Goal: Register for event/course

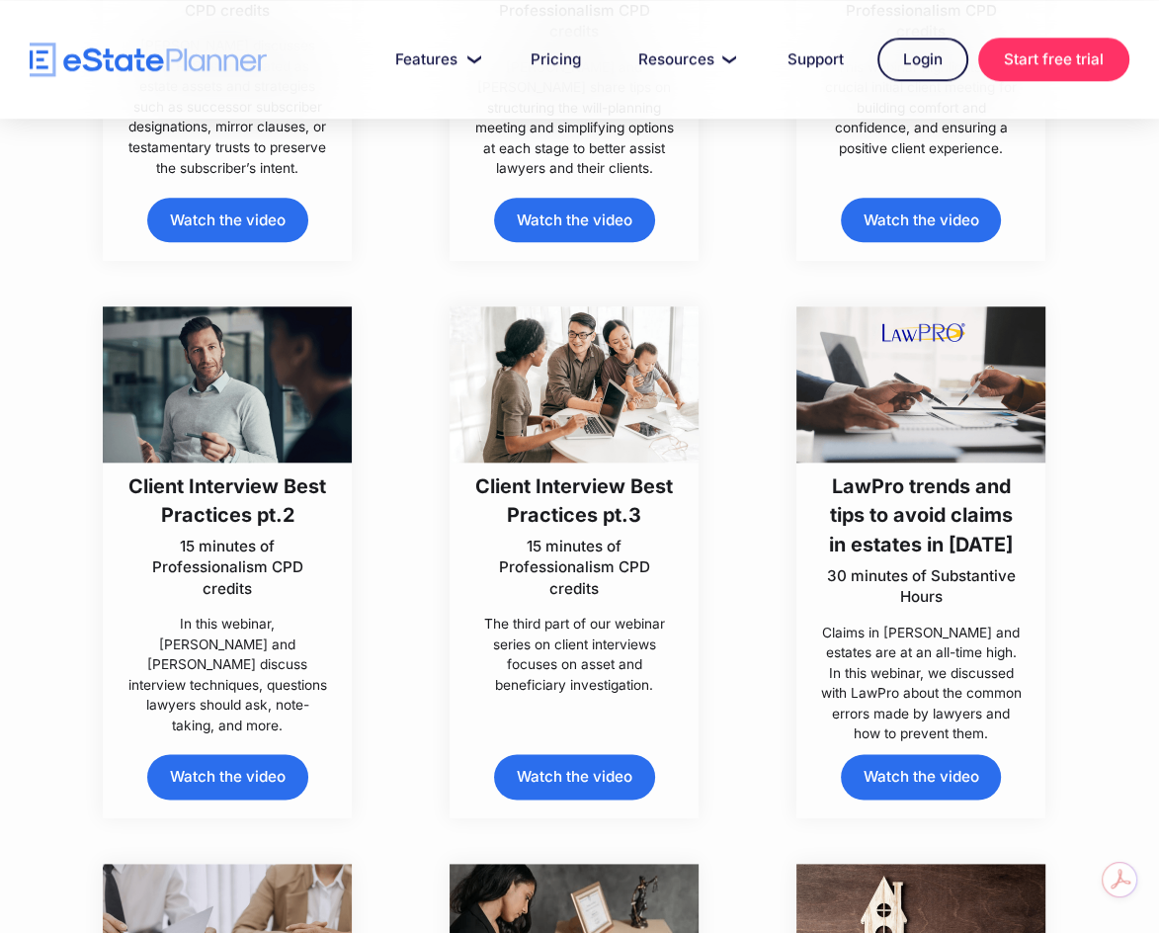
scroll to position [1482, 0]
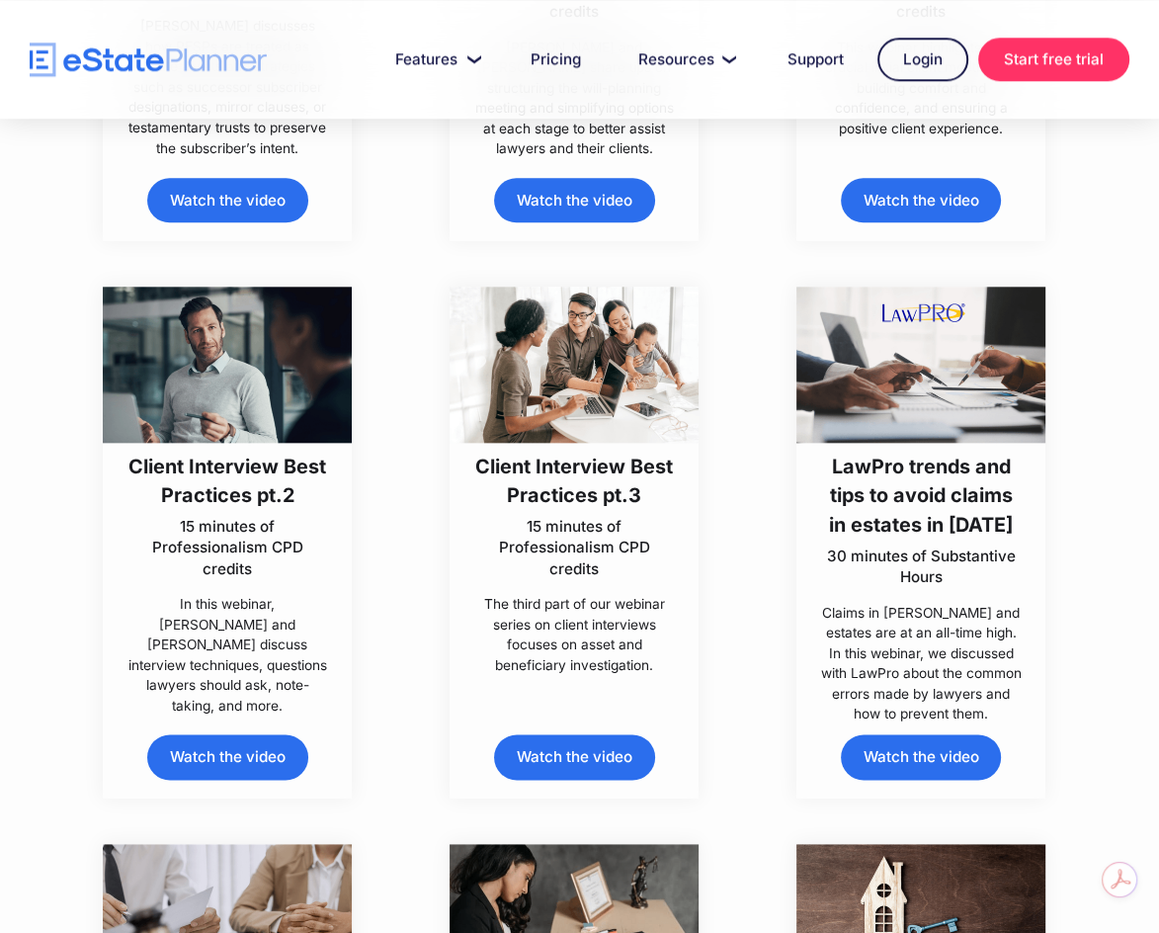
click at [217, 477] on h3 "Client Interview Best Practices pt.2" at bounding box center [227, 482] width 201 height 58
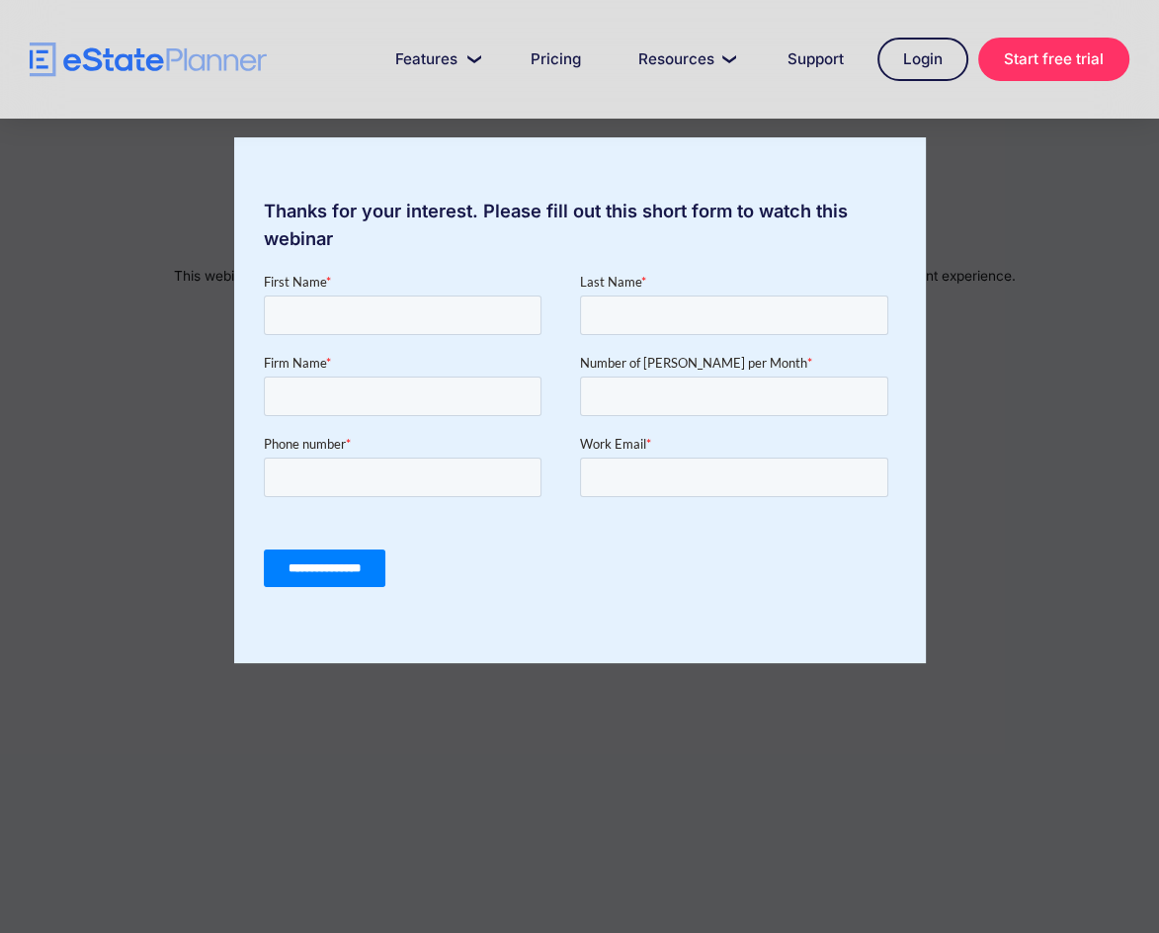
click at [98, 236] on div "Thanks for your interest. Please fill out this short form to watch this webinar" at bounding box center [579, 466] width 1159 height 933
drag, startPoint x: 1112, startPoint y: 440, endPoint x: 1080, endPoint y: 410, distance: 43.3
click at [1107, 437] on div "Thanks for your interest. Please fill out this short form to watch this webinar" at bounding box center [579, 466] width 1159 height 933
click at [1099, 260] on div "Thanks for your interest. Please fill out this short form to watch this webinar" at bounding box center [579, 466] width 1159 height 933
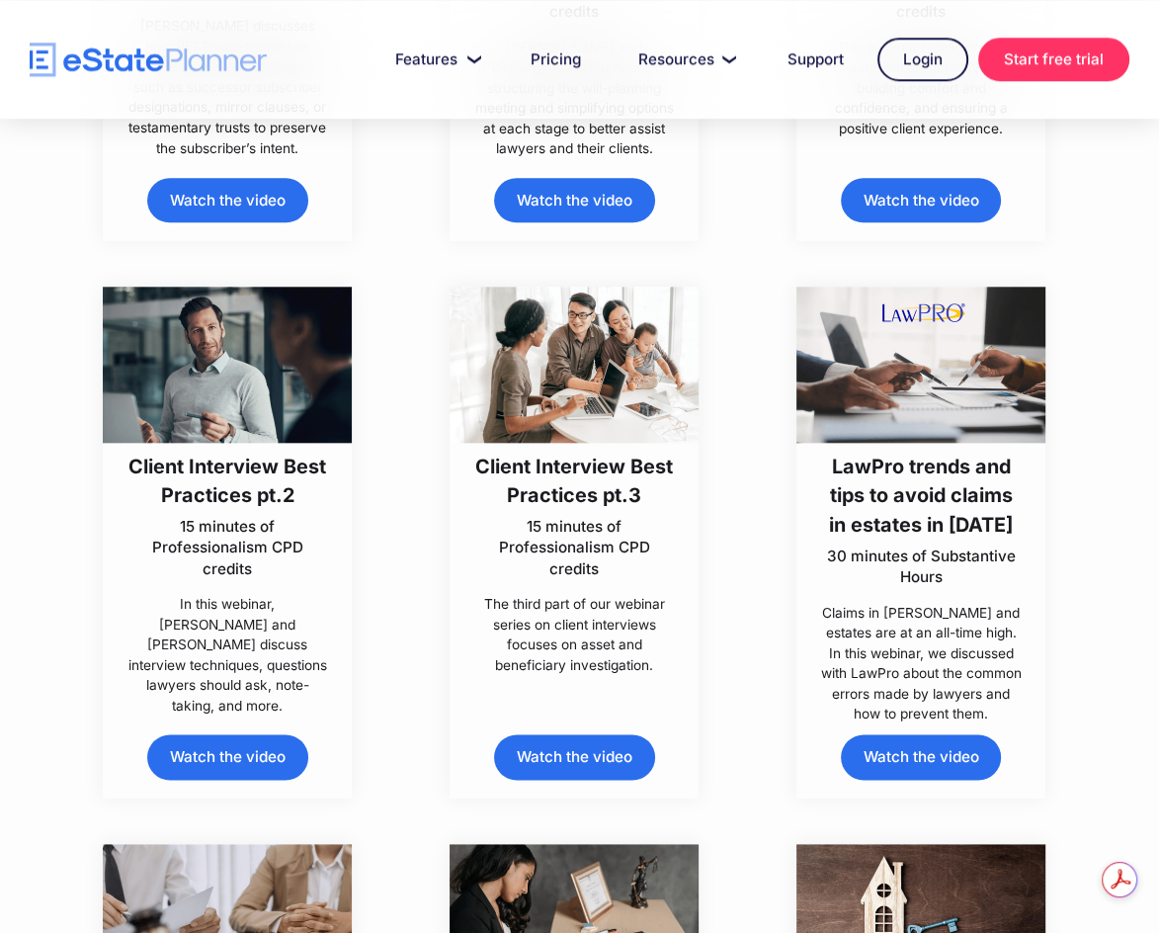
click at [573, 748] on link "Watch the video" at bounding box center [574, 756] width 161 height 45
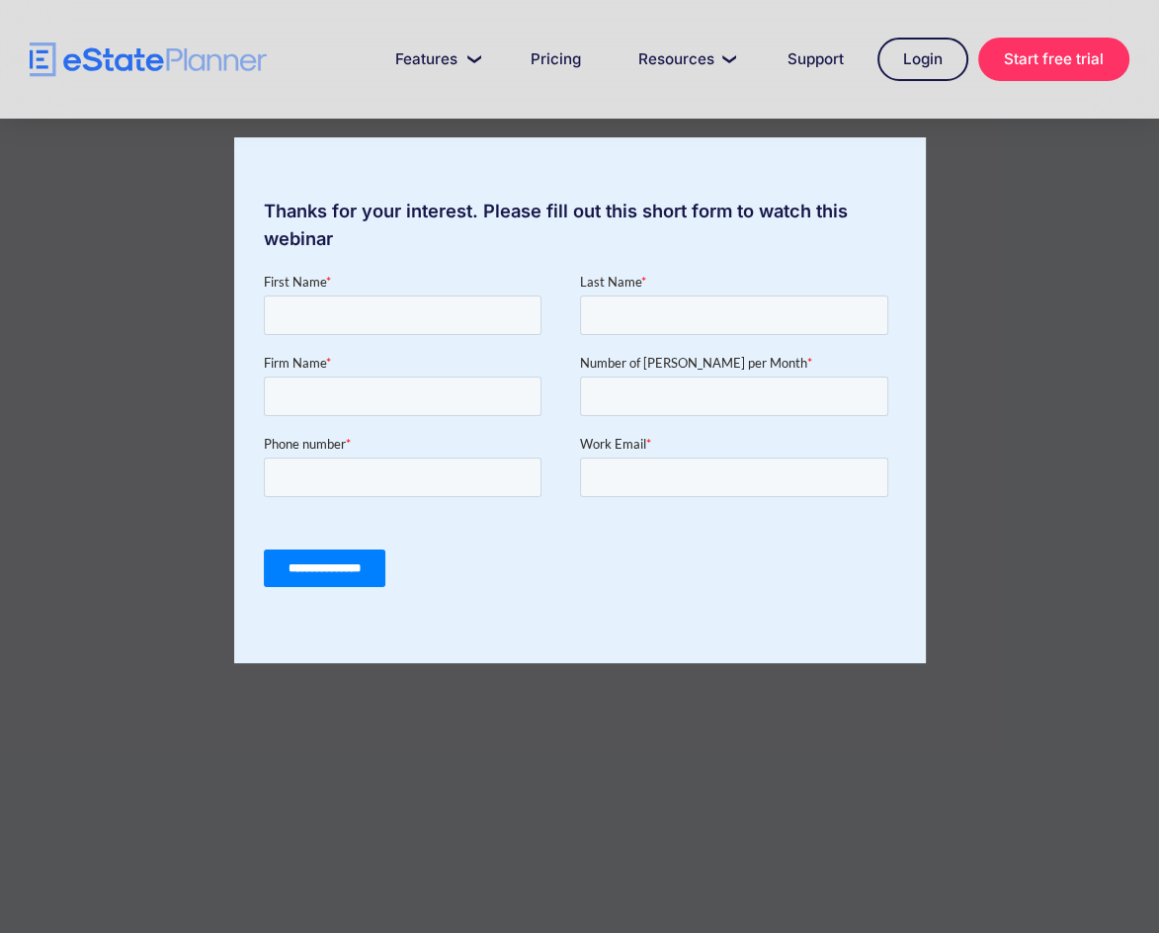
click at [1035, 261] on div "Thanks for your interest. Please fill out this short form to watch this webinar" at bounding box center [579, 466] width 1159 height 933
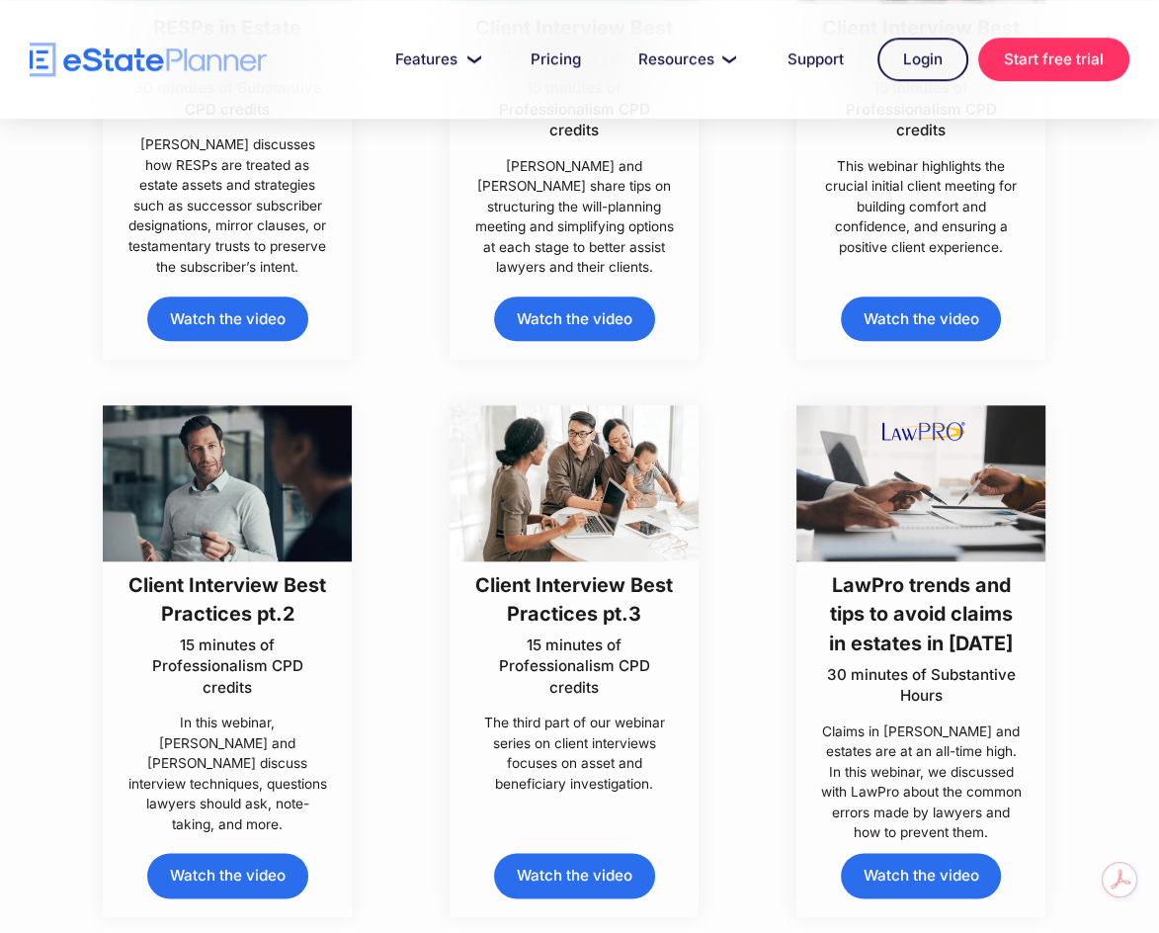
scroll to position [1383, 0]
